Goal: Information Seeking & Learning: Learn about a topic

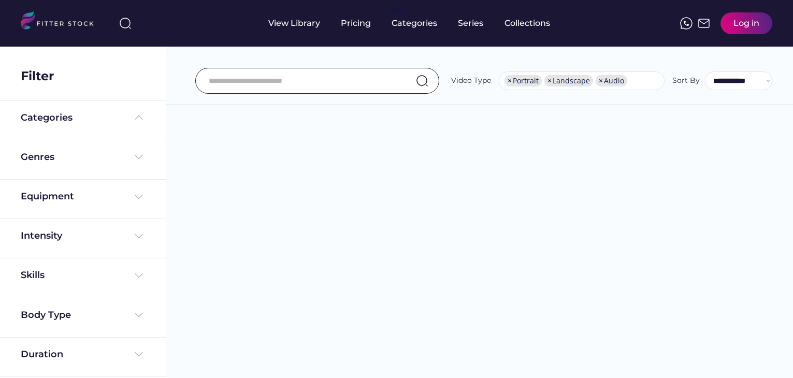
select select "**********"
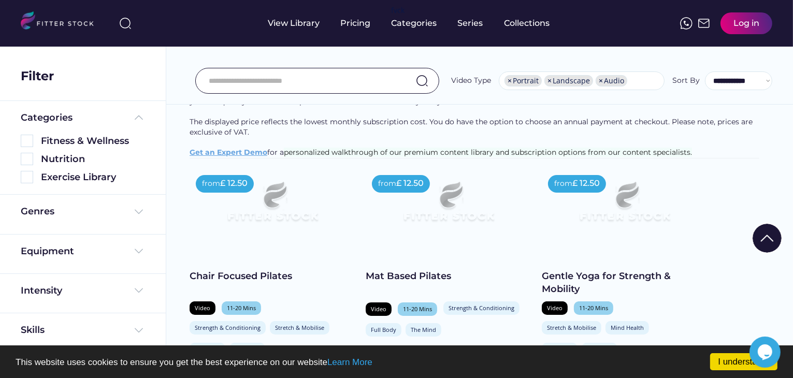
scroll to position [104, 0]
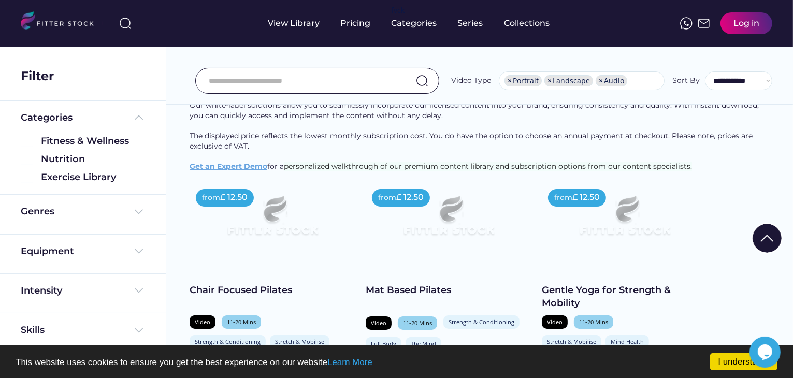
click at [364, 80] on input "input" at bounding box center [304, 81] width 191 height 22
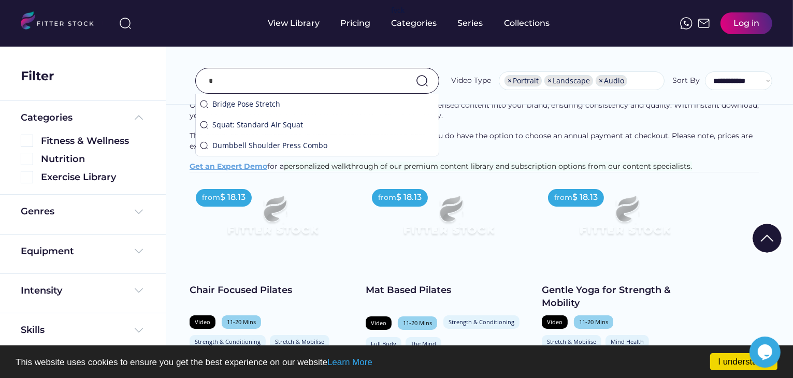
scroll to position [124, 0]
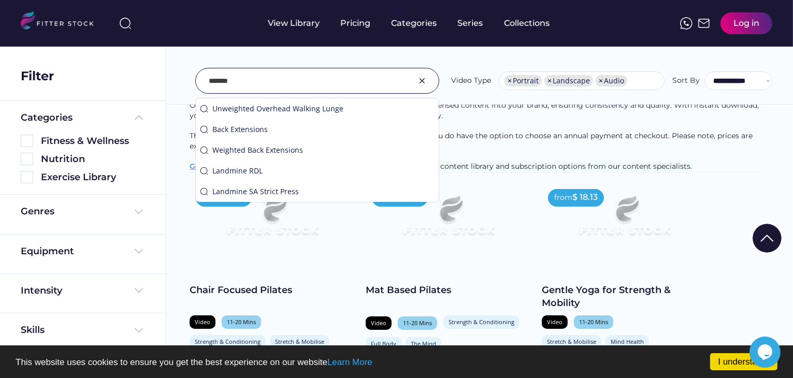
type input "*******"
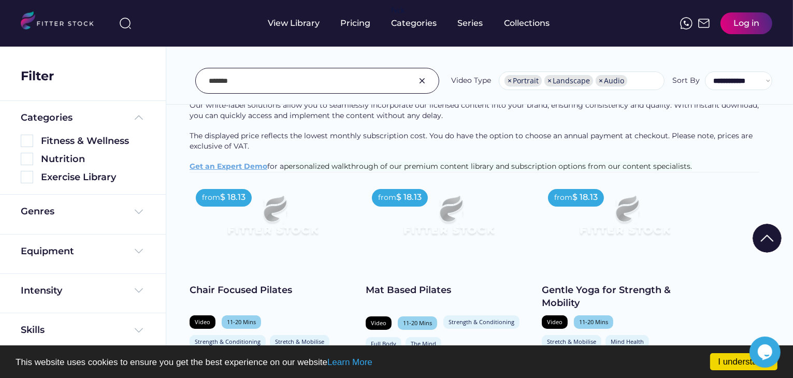
click at [475, 98] on div "**********" at bounding box center [479, 58] width 627 height 94
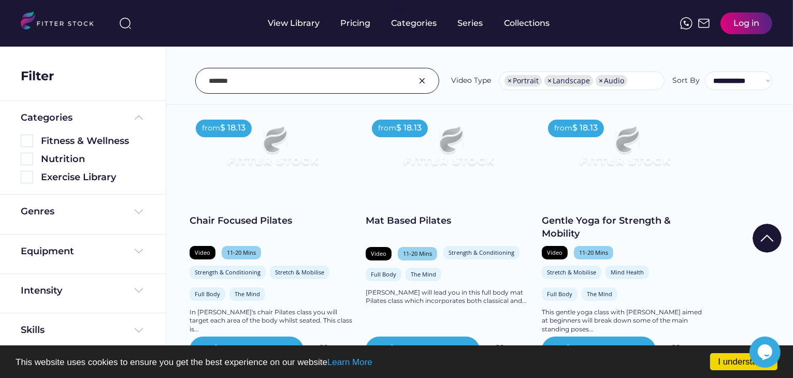
scroll to position [176, 0]
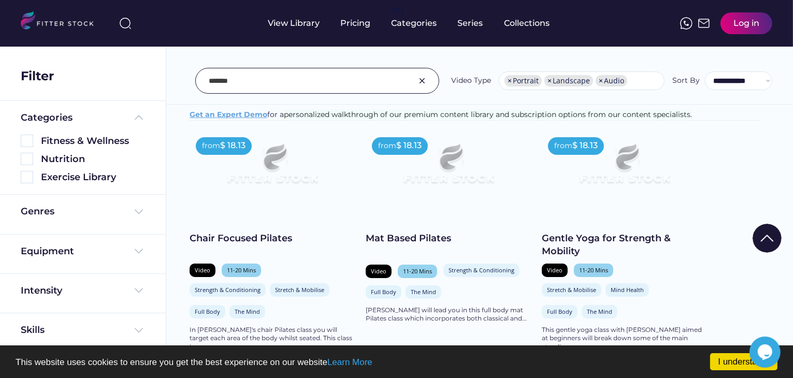
click at [433, 185] on img at bounding box center [448, 168] width 133 height 75
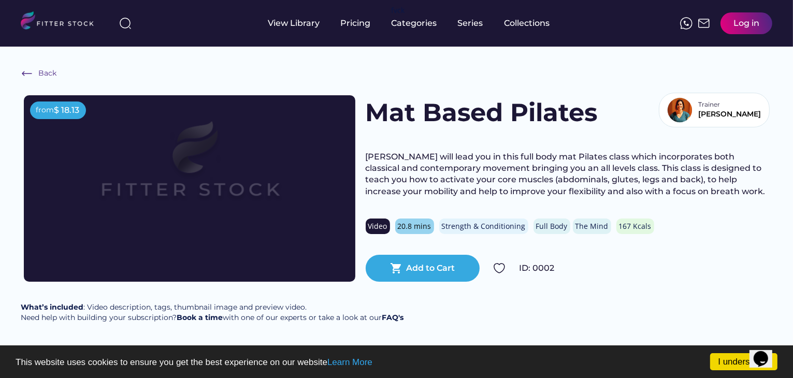
click at [502, 83] on div "Back from $ 18.13 Mat Based Pilates Trainer Rachel Rachel will lead you in this…" at bounding box center [396, 200] width 793 height 307
click at [19, 71] on div "Back from $ 18.13 Mat Based Pilates Trainer Rachel Rachel will lead you in this…" at bounding box center [396, 200] width 793 height 307
click at [23, 69] on img at bounding box center [27, 73] width 12 height 12
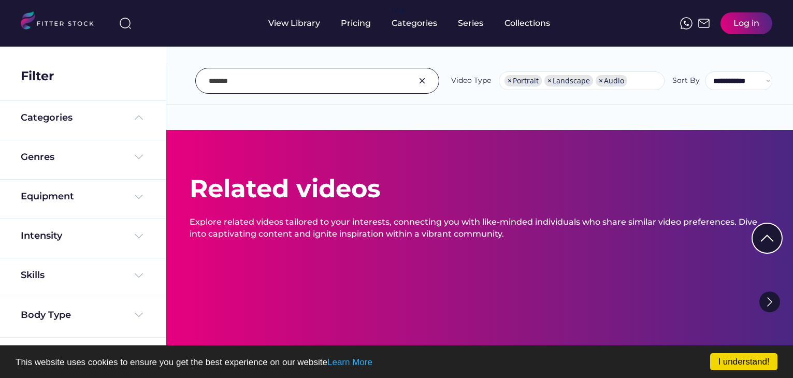
select select "**********"
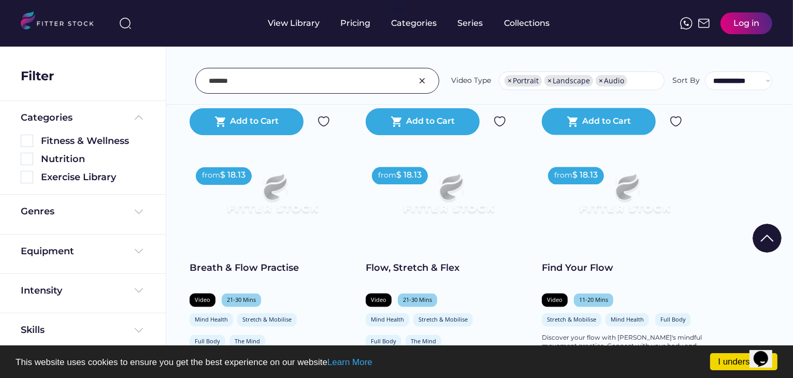
scroll to position [1814, 0]
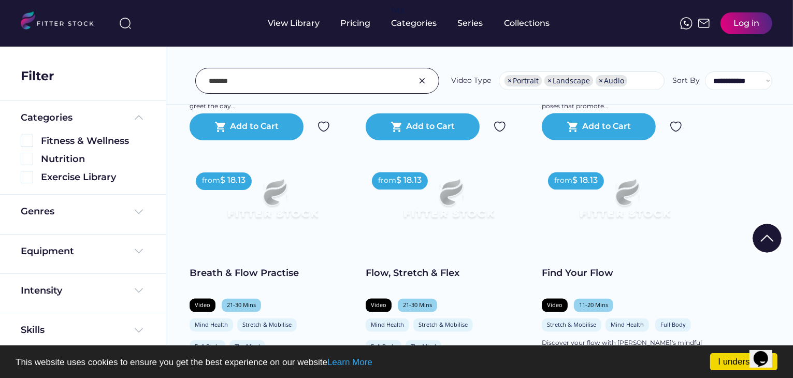
click at [378, 79] on input "input" at bounding box center [304, 81] width 191 height 22
click at [117, 223] on div "Genres" at bounding box center [83, 214] width 166 height 39
click at [127, 213] on div "Genres" at bounding box center [83, 211] width 124 height 13
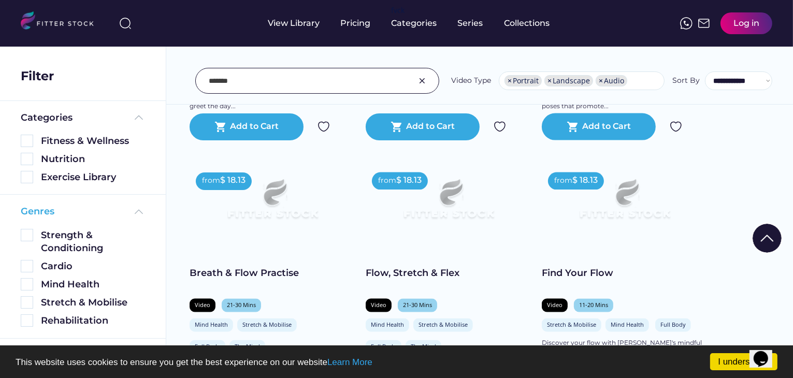
click at [129, 212] on div "Genres" at bounding box center [83, 211] width 124 height 13
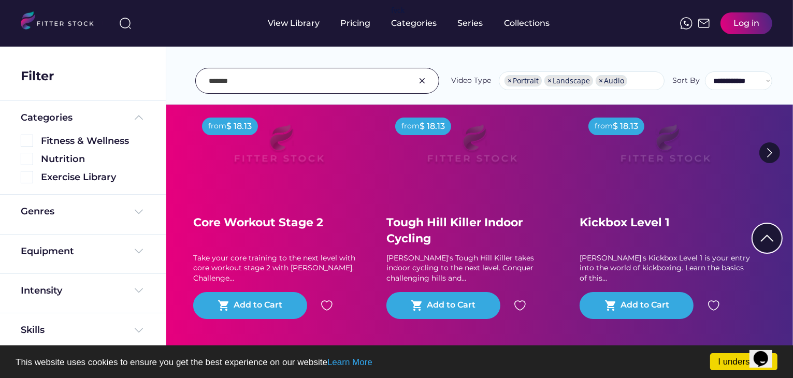
scroll to position [2747, 0]
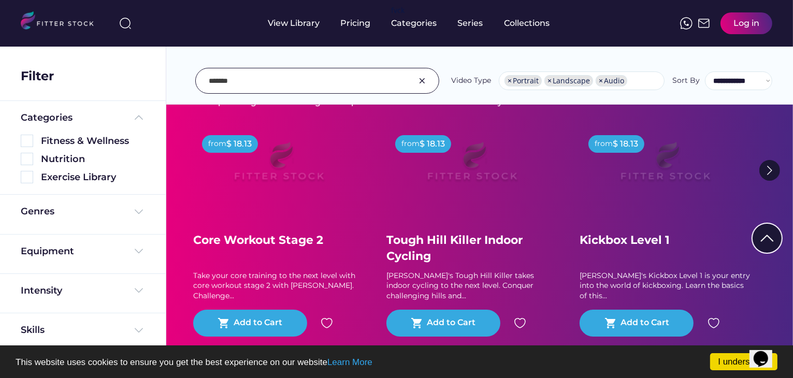
click at [768, 179] on img at bounding box center [770, 170] width 21 height 21
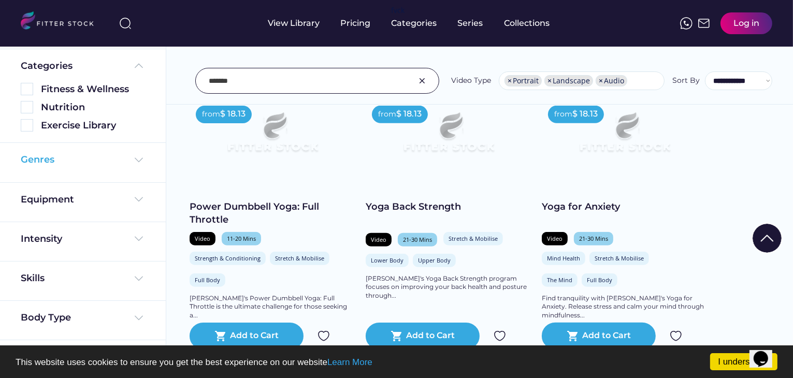
scroll to position [53, 0]
click at [114, 246] on div "Intensity" at bounding box center [83, 241] width 124 height 18
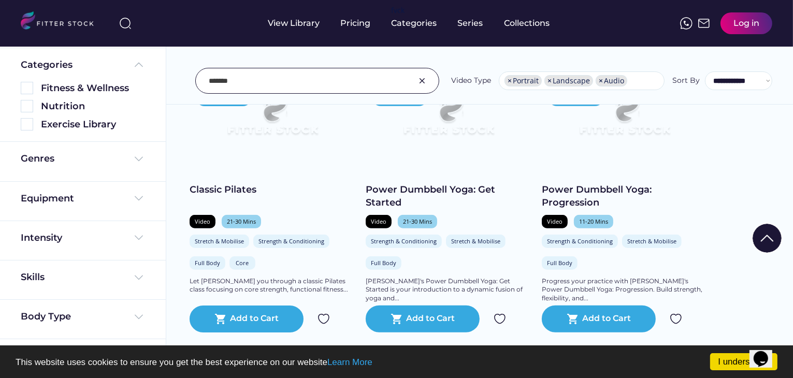
scroll to position [726, 0]
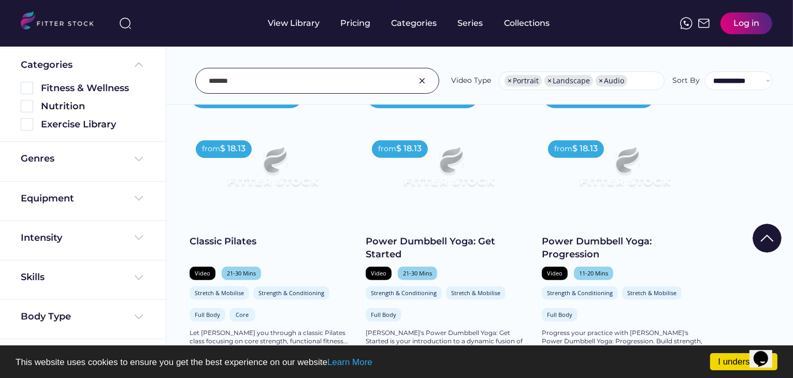
click at [268, 189] on img at bounding box center [272, 171] width 133 height 75
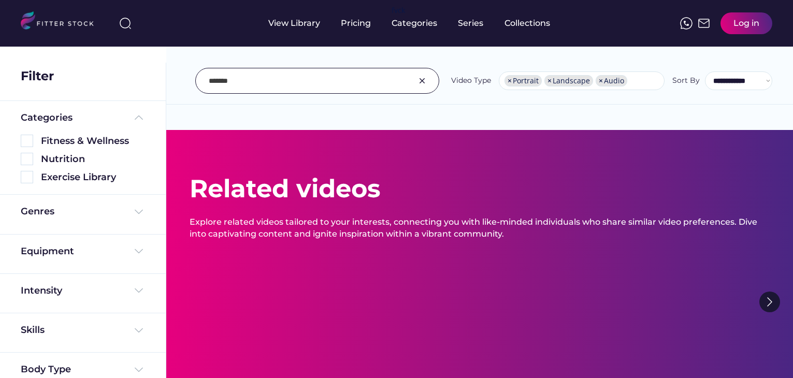
select select "**********"
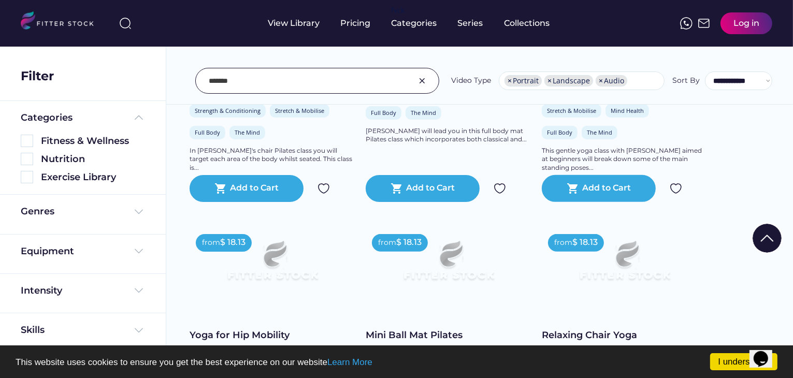
scroll to position [415, 0]
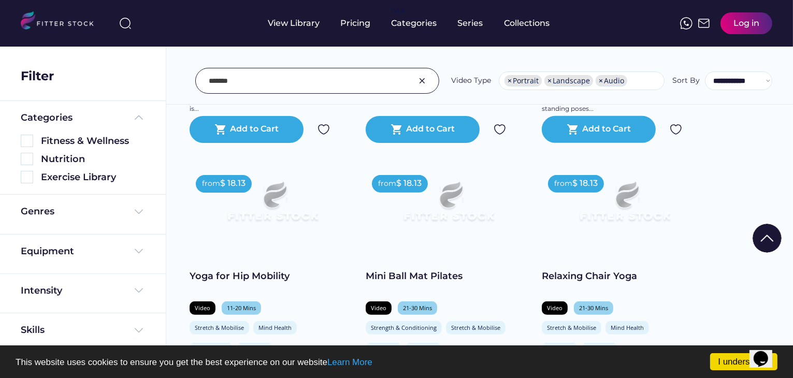
click at [456, 241] on img at bounding box center [448, 206] width 133 height 75
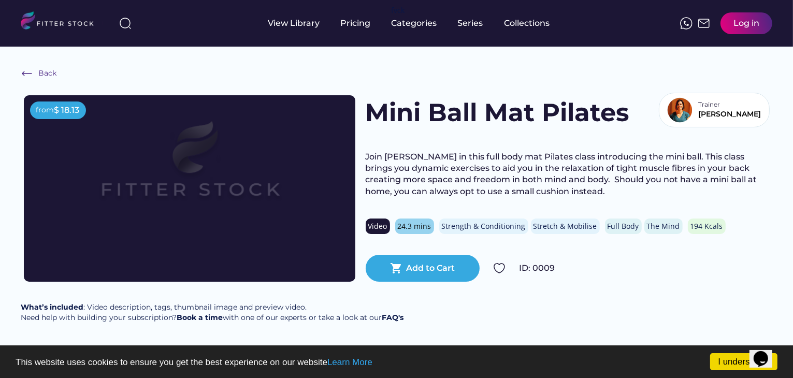
click at [209, 178] on img at bounding box center [189, 169] width 265 height 149
click at [172, 170] on img at bounding box center [189, 169] width 265 height 149
